Goal: Information Seeking & Learning: Learn about a topic

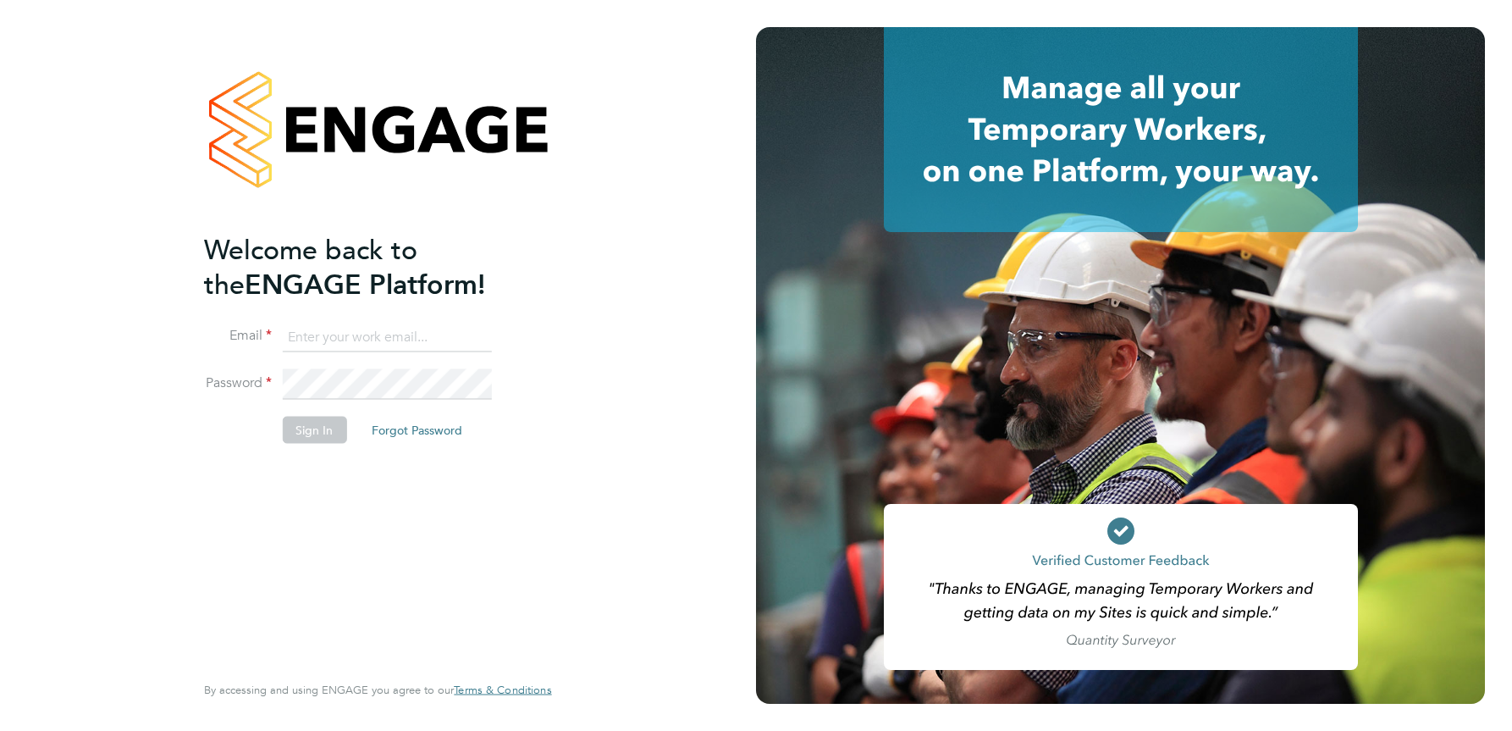
type input "[PERSON_NAME][EMAIL_ADDRESS][DOMAIN_NAME]"
click at [316, 429] on button "Sign In" at bounding box center [314, 430] width 64 height 27
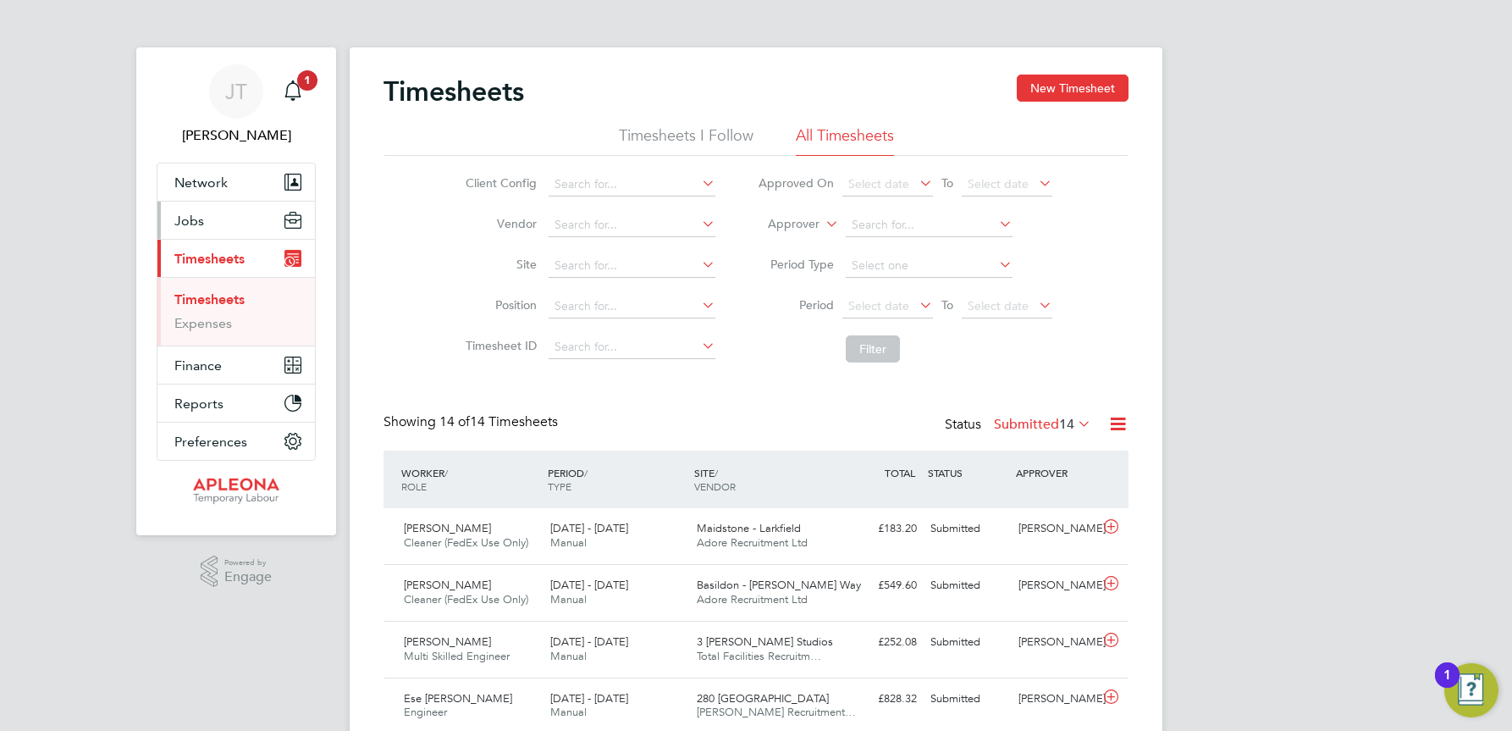
click at [207, 215] on button "Jobs" at bounding box center [235, 219] width 157 height 37
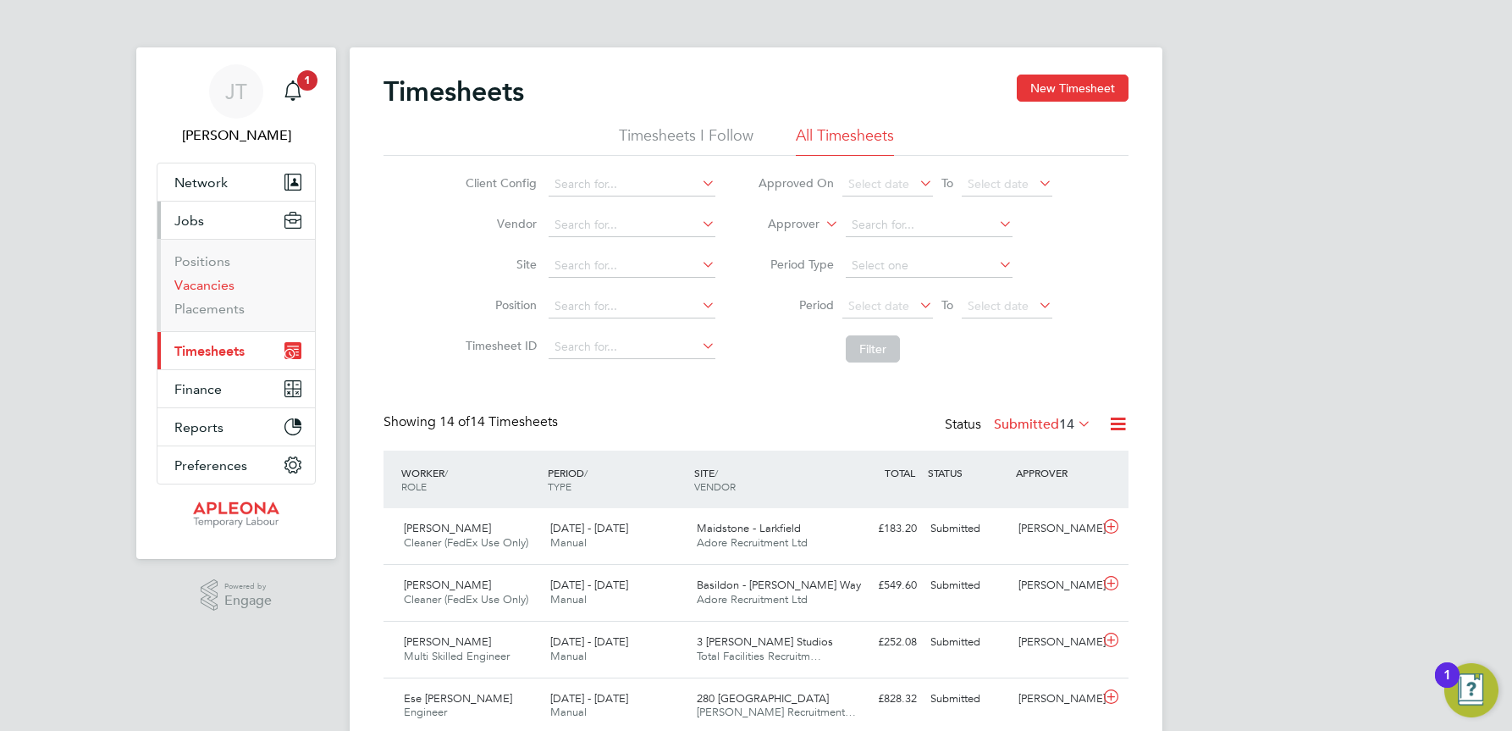
click at [214, 287] on link "Vacancies" at bounding box center [204, 285] width 60 height 16
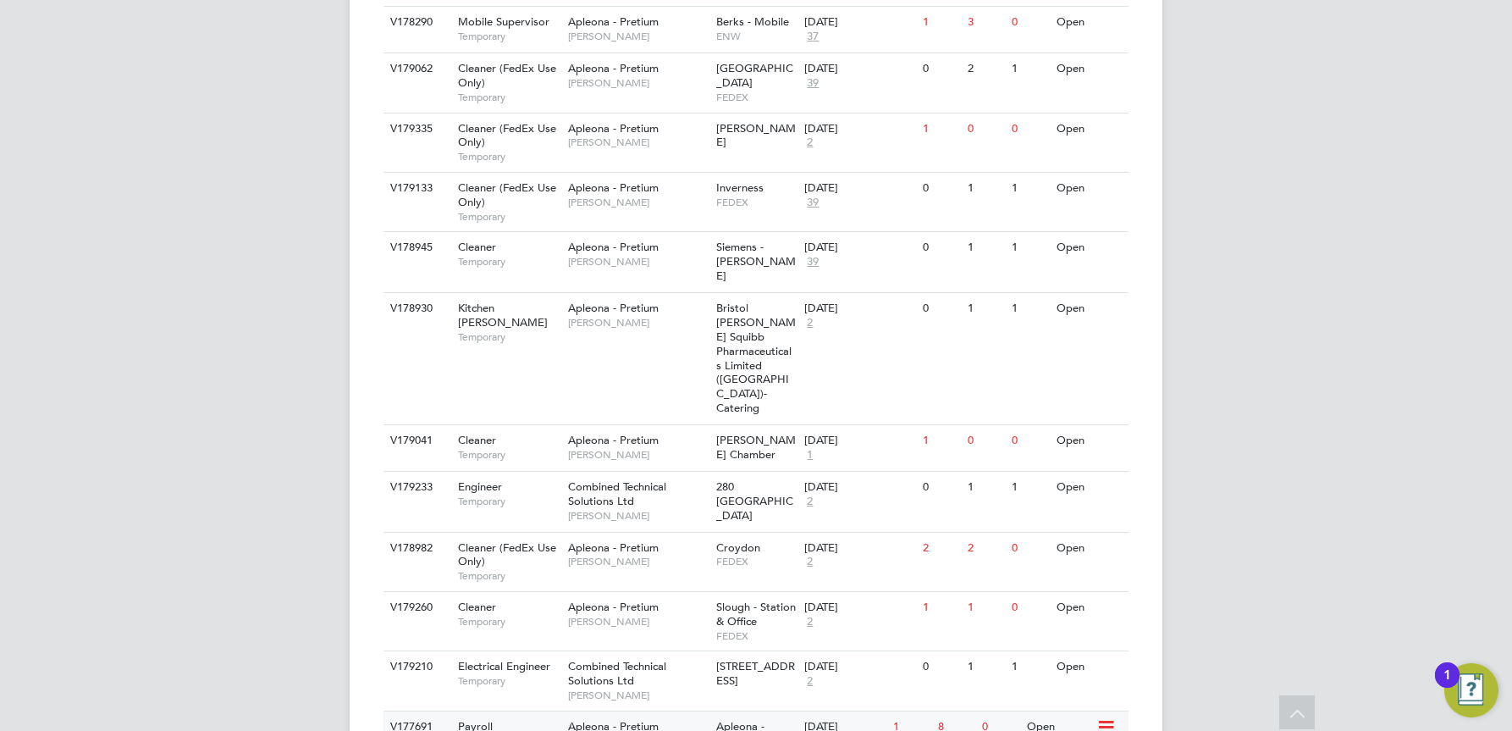
click at [623, 719] on span "Apleona - Pretium" at bounding box center [613, 726] width 91 height 14
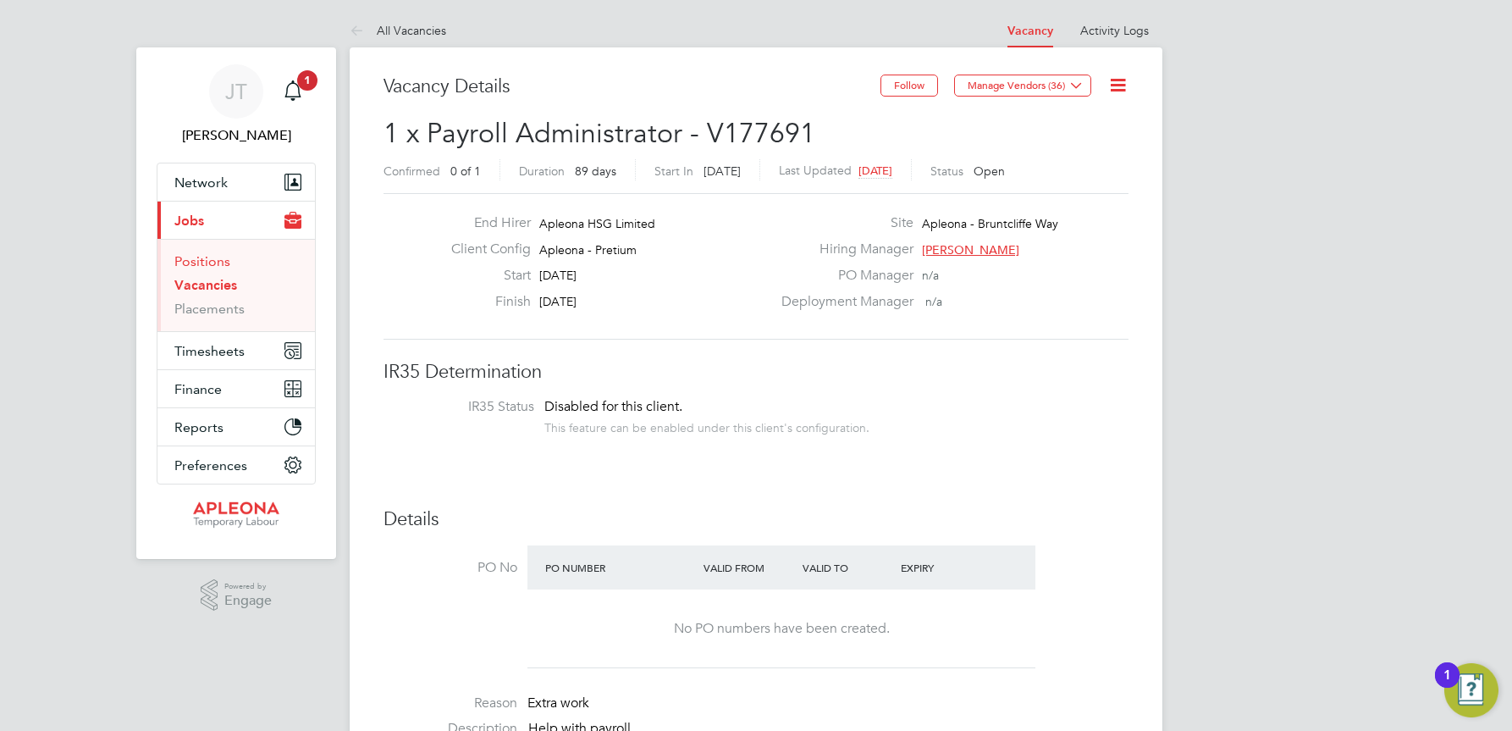
click at [204, 266] on link "Positions" at bounding box center [202, 261] width 56 height 16
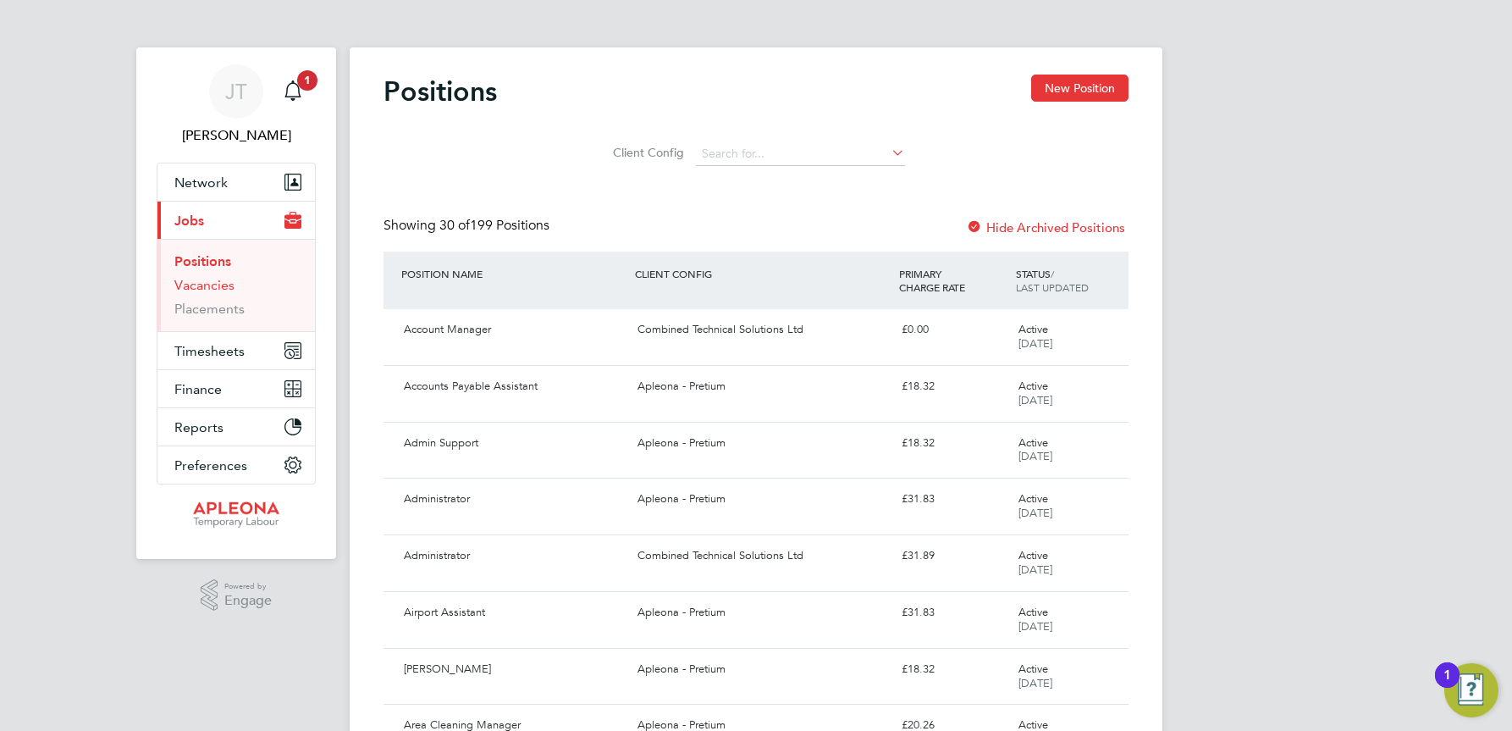
click at [207, 284] on link "Vacancies" at bounding box center [204, 285] width 60 height 16
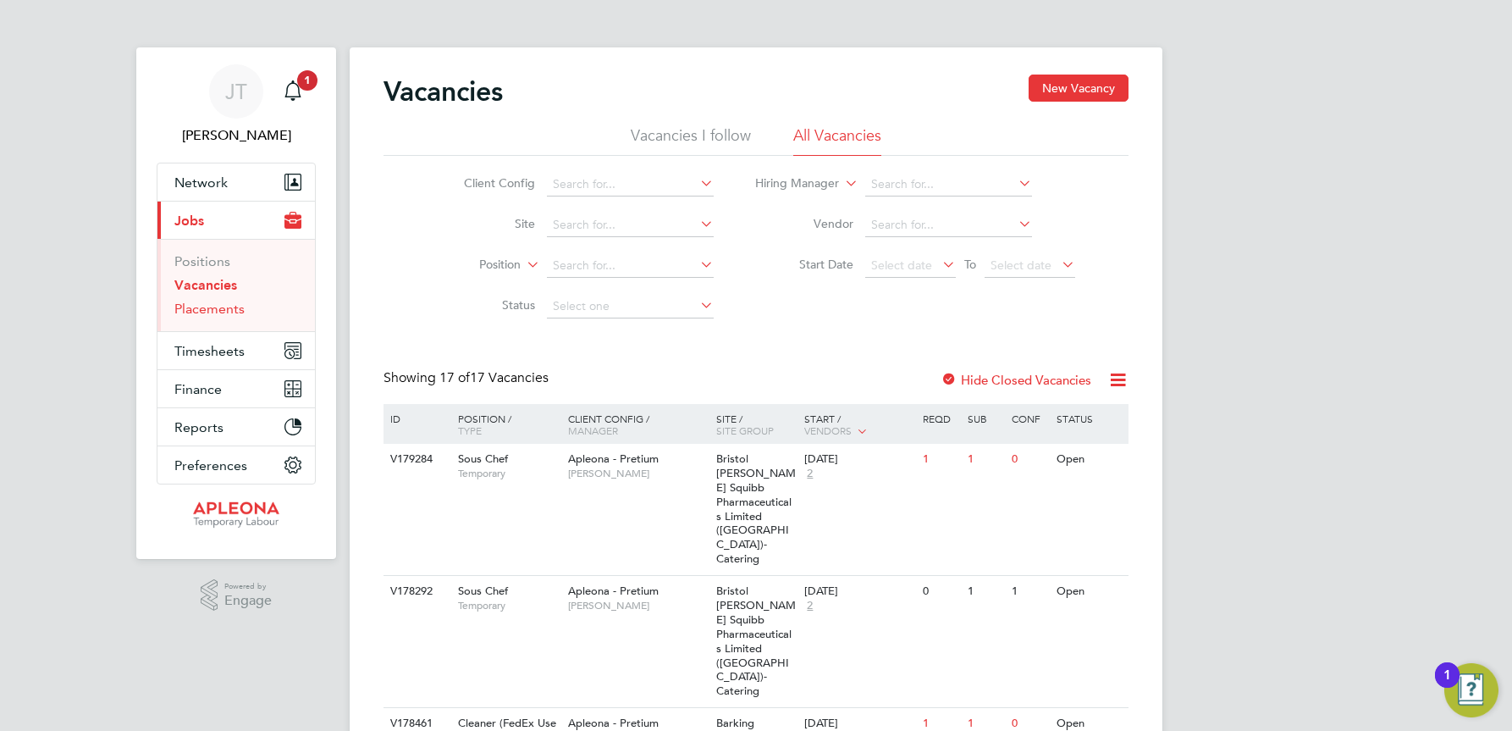
click at [199, 310] on link "Placements" at bounding box center [209, 309] width 70 height 16
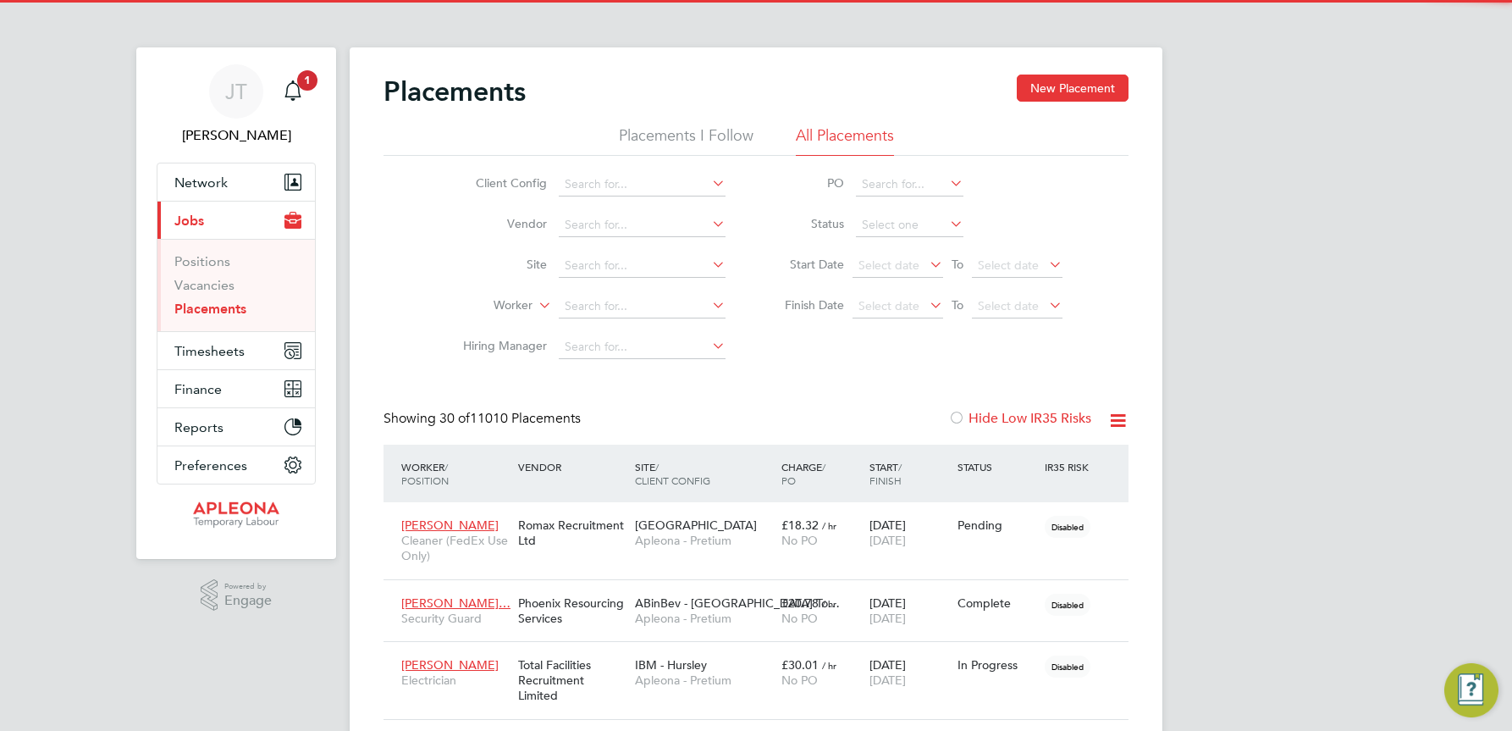
scroll to position [49, 118]
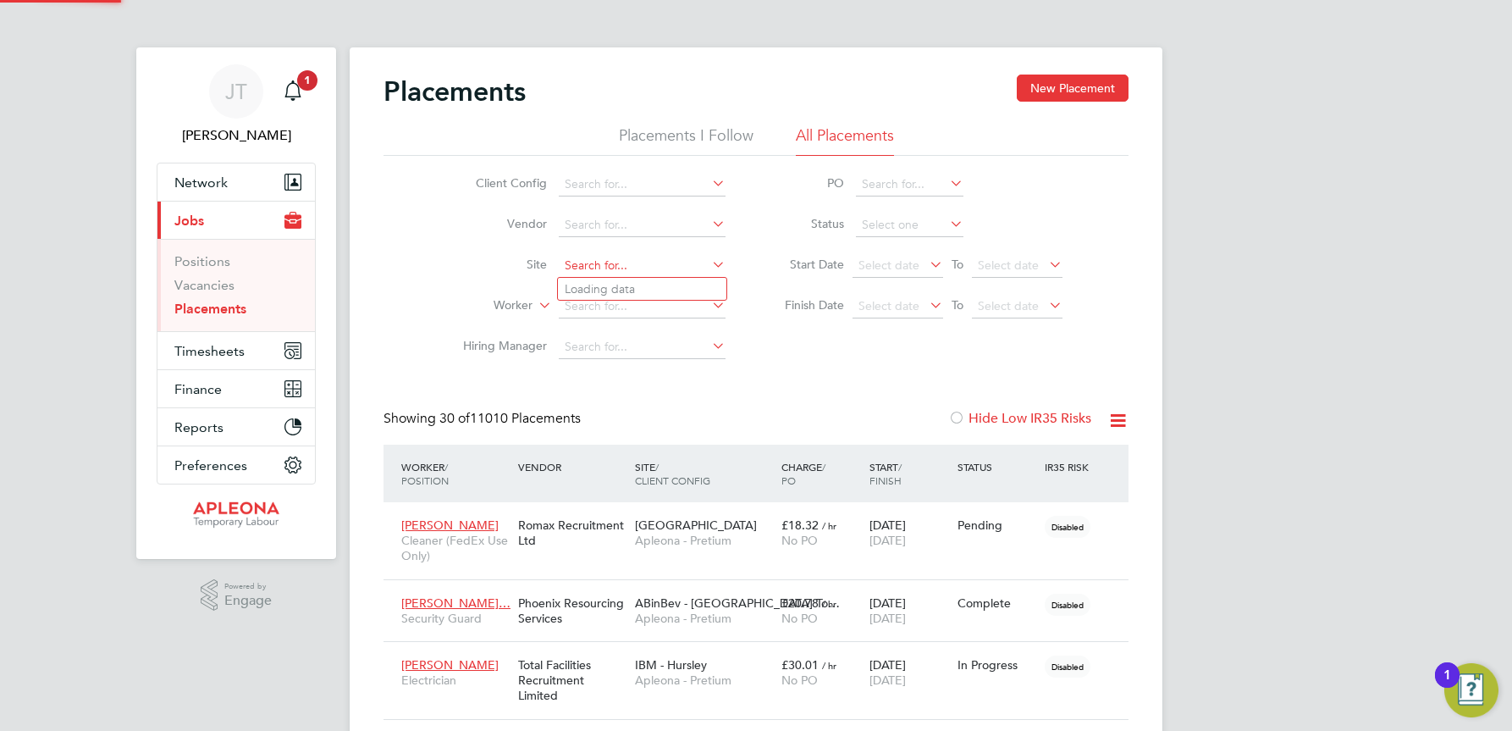
click at [571, 257] on input at bounding box center [642, 266] width 167 height 24
click at [600, 282] on b "Thorpe" at bounding box center [642, 289] width 98 height 14
type input "NGN Thorpe Park"
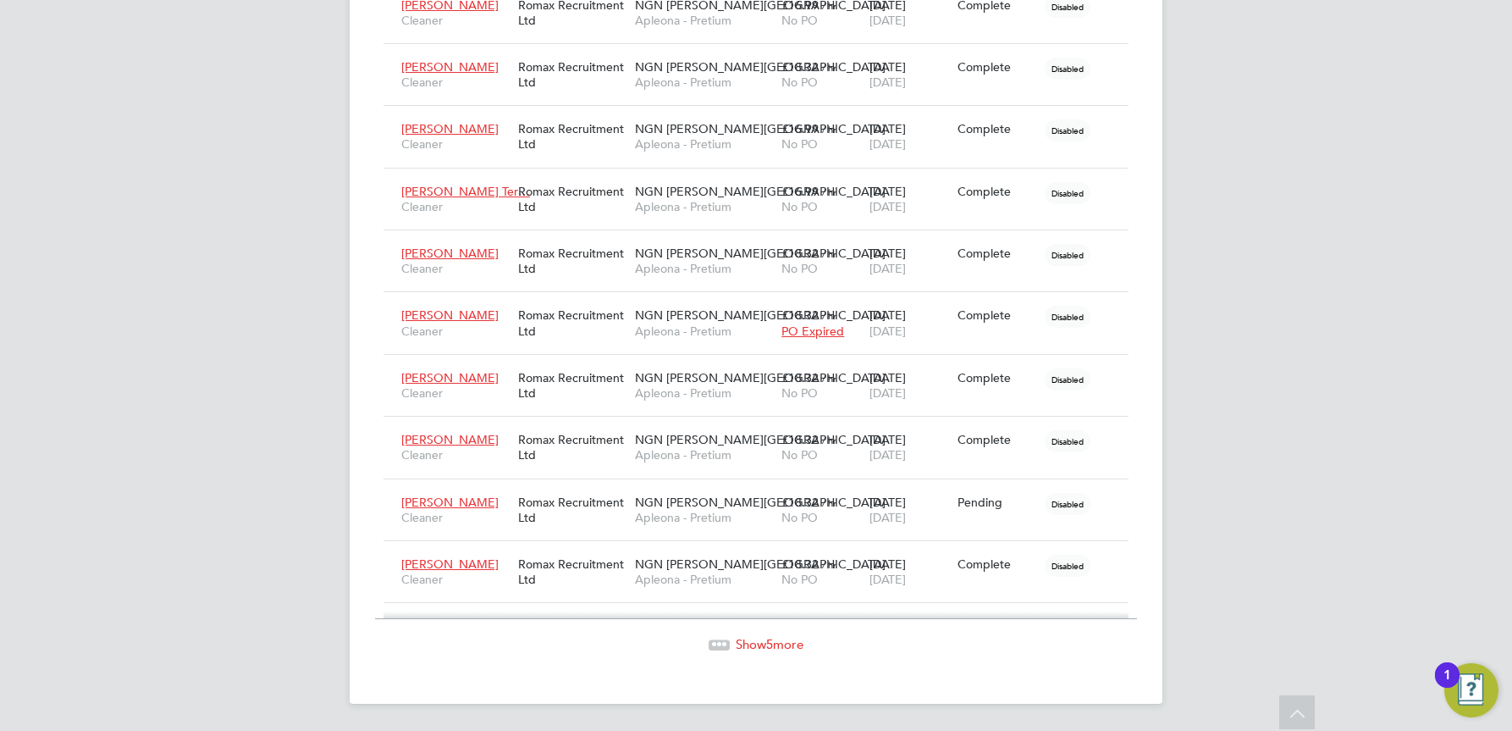
click at [776, 647] on span "Show 5 more" at bounding box center [770, 644] width 68 height 16
